Goal: Task Accomplishment & Management: Manage account settings

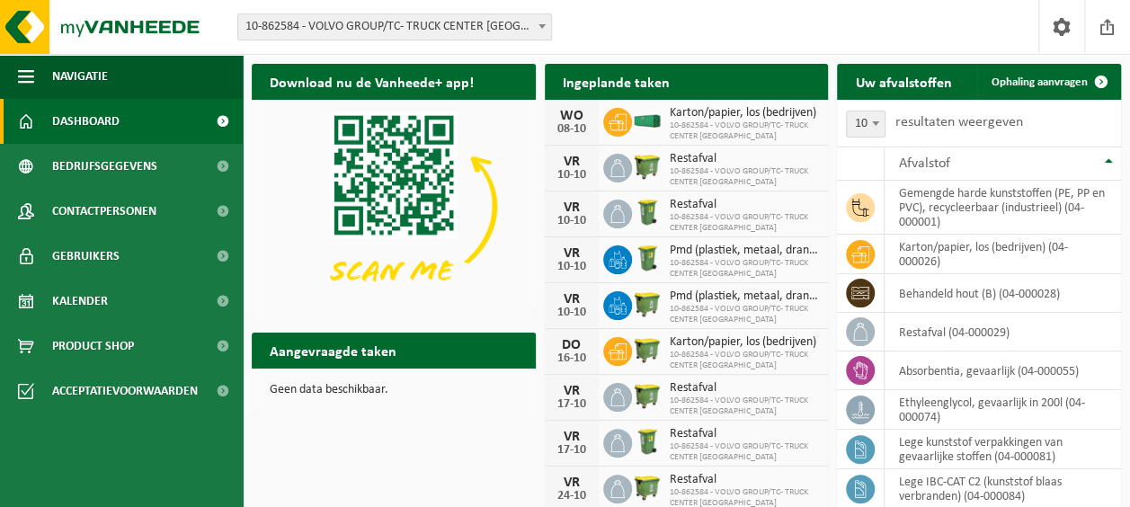
click at [69, 120] on span "Dashboard" at bounding box center [85, 121] width 67 height 45
click at [541, 26] on b at bounding box center [542, 26] width 7 height 4
select select "97"
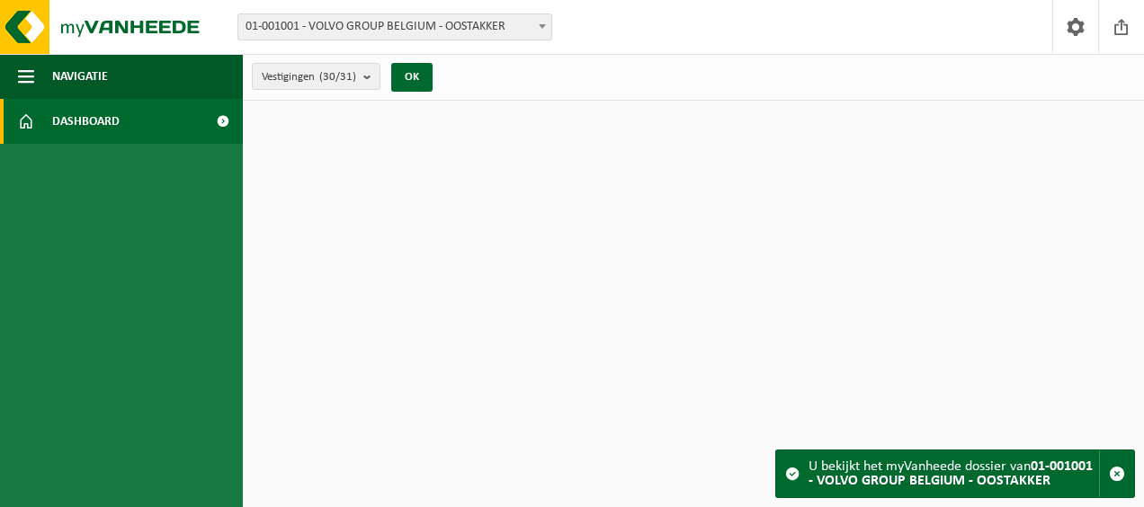
click at [85, 121] on span "Dashboard" at bounding box center [85, 121] width 67 height 45
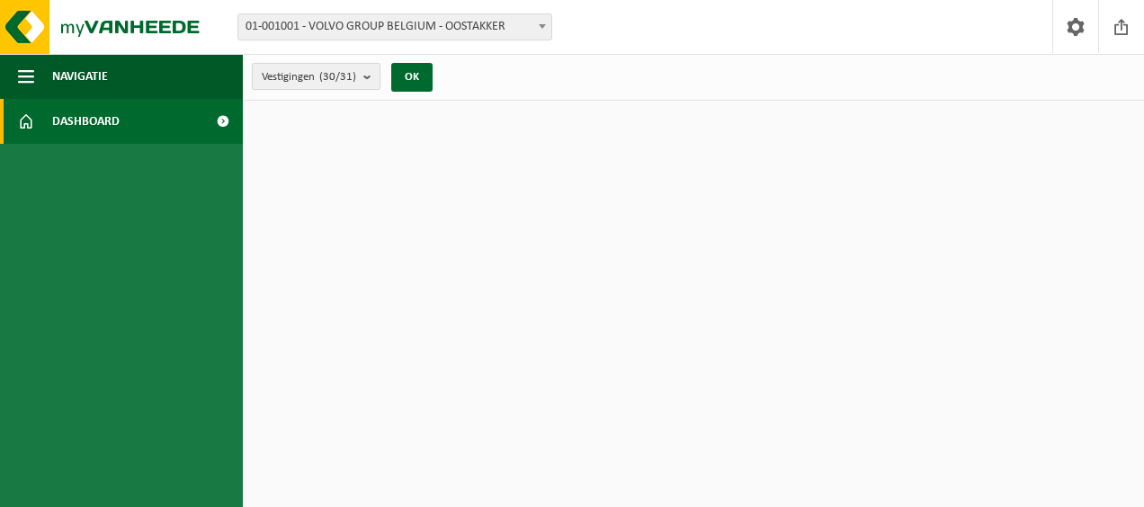
click at [367, 76] on b "submit" at bounding box center [371, 76] width 16 height 25
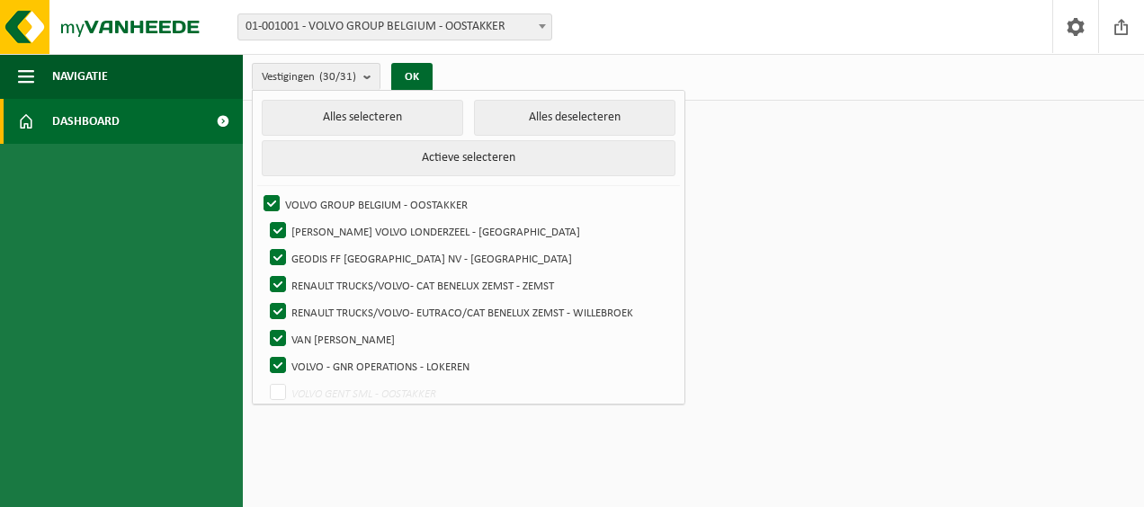
click at [743, 128] on html "Vestiging: 01-001001 - VOLVO GROUP BELGIUM - OOSTAKKER 10-992118 - AUTOVIL VOLV…" at bounding box center [572, 253] width 1144 height 507
